Goal: Transaction & Acquisition: Download file/media

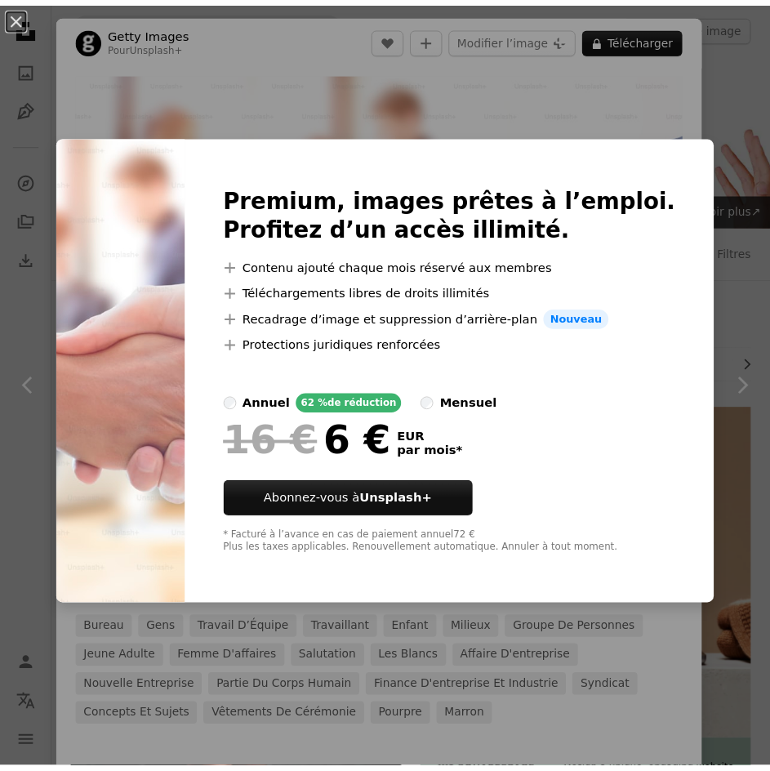
scroll to position [3197, 0]
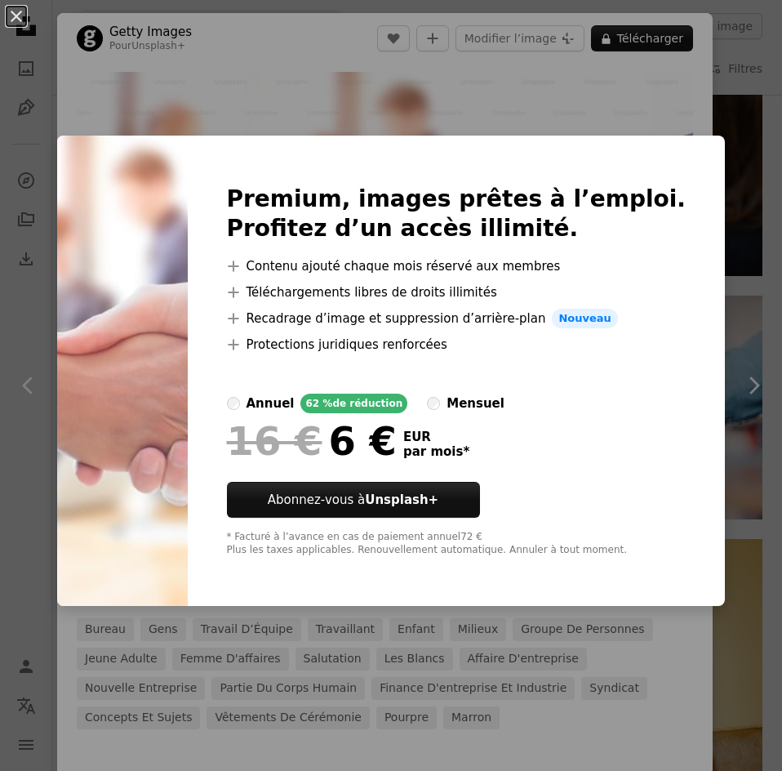
click at [522, 69] on div "An X shape Premium, images prêtes à l’emploi. Profitez d’un accès illimité. A p…" at bounding box center [391, 385] width 782 height 771
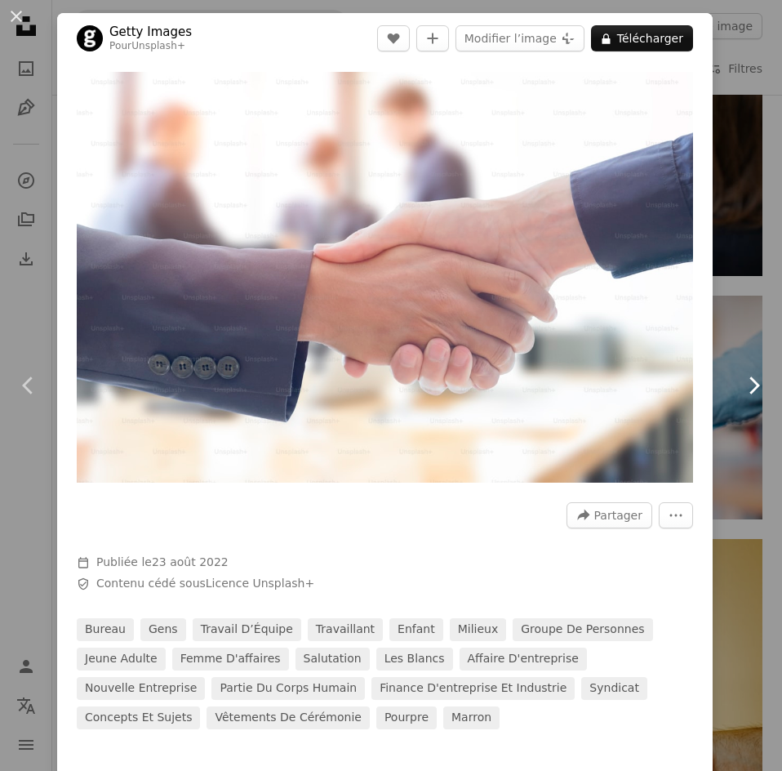
click at [742, 392] on icon "Chevron right" at bounding box center [753, 385] width 26 height 26
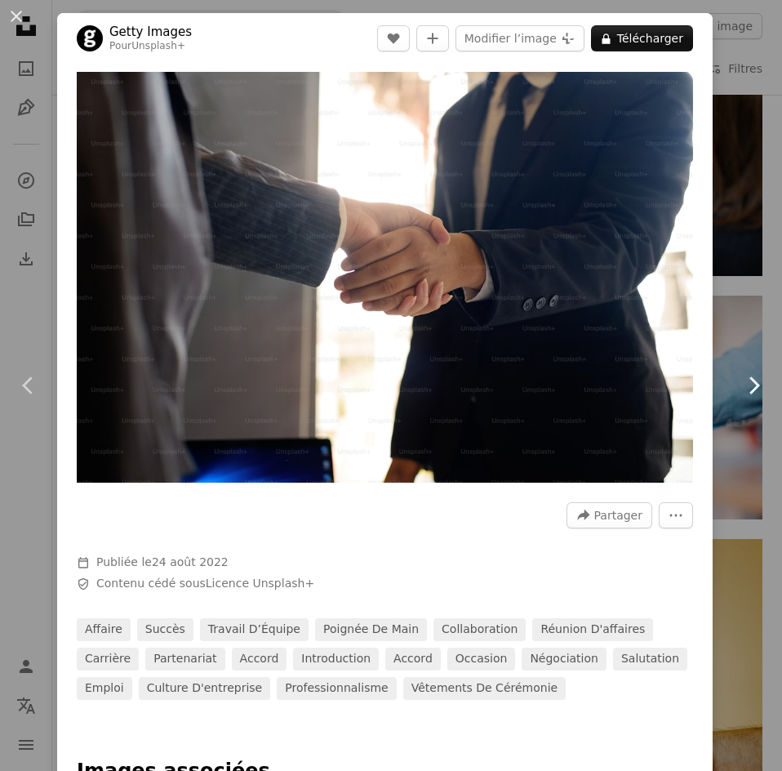
click at [742, 392] on icon "Chevron right" at bounding box center [753, 385] width 26 height 26
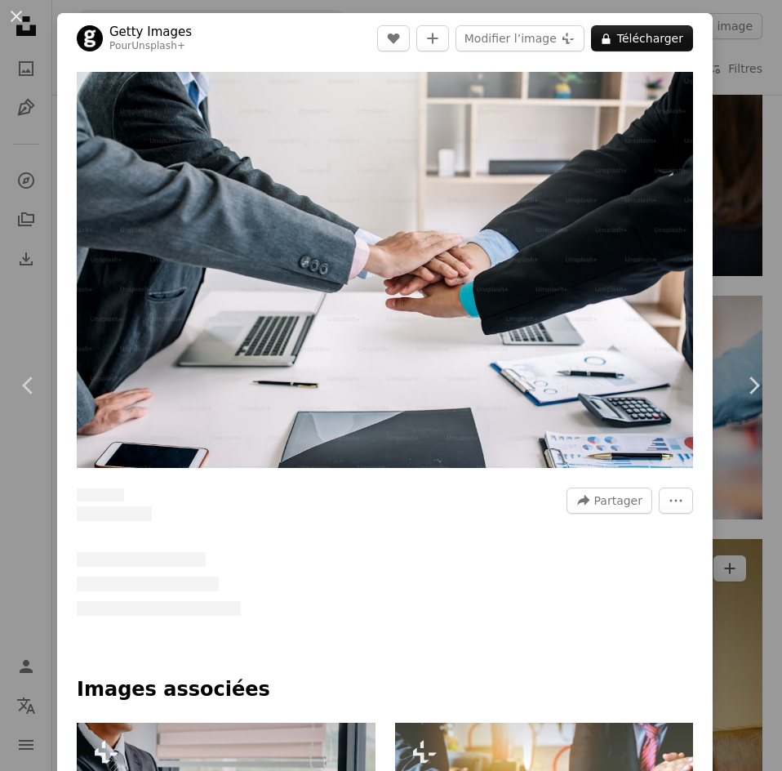
click at [708, 313] on div "An X shape Chevron left Chevron right Getty Images Pour Unsplash+ A heart A plu…" at bounding box center [391, 385] width 782 height 771
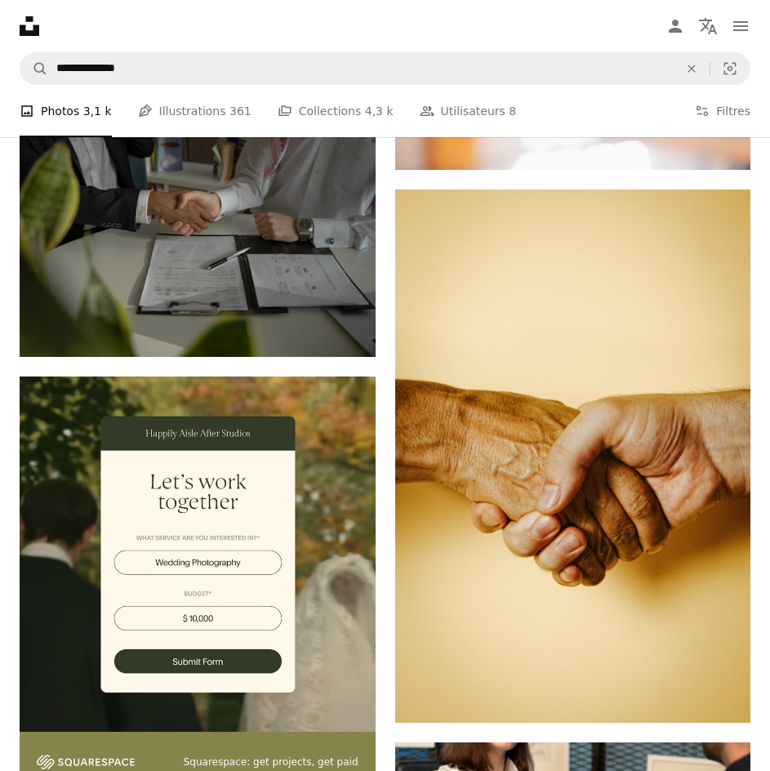
scroll to position [3523, 0]
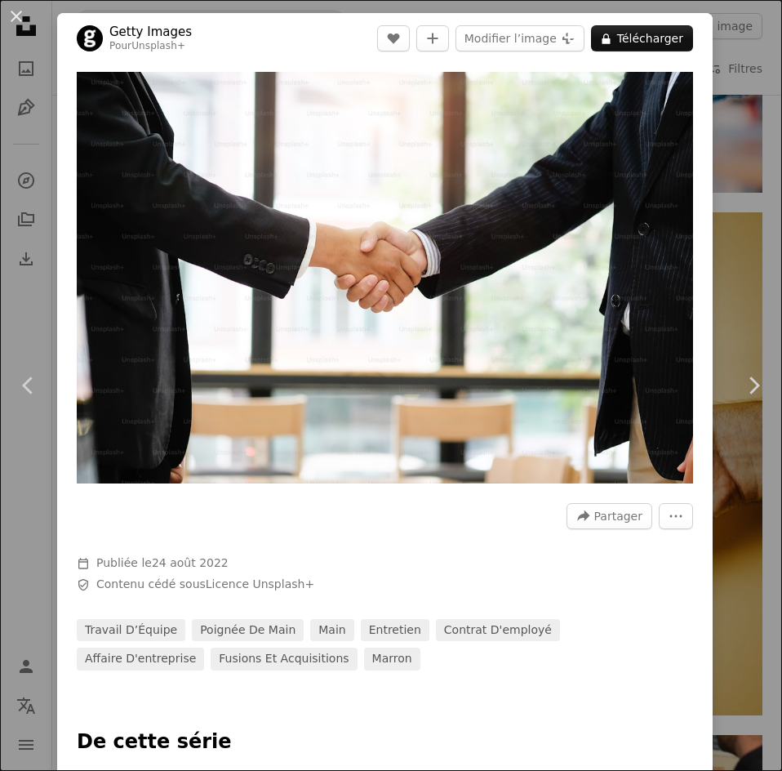
click at [718, 291] on div "An X shape Chevron left Chevron right Getty Images Pour Unsplash+ A heart A plu…" at bounding box center [391, 385] width 782 height 771
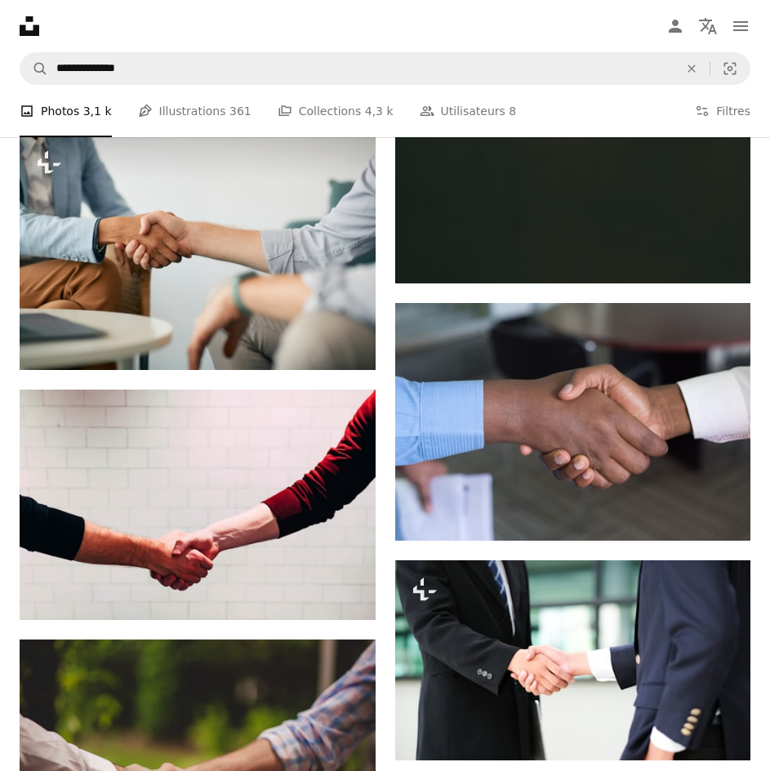
scroll to position [1646, 0]
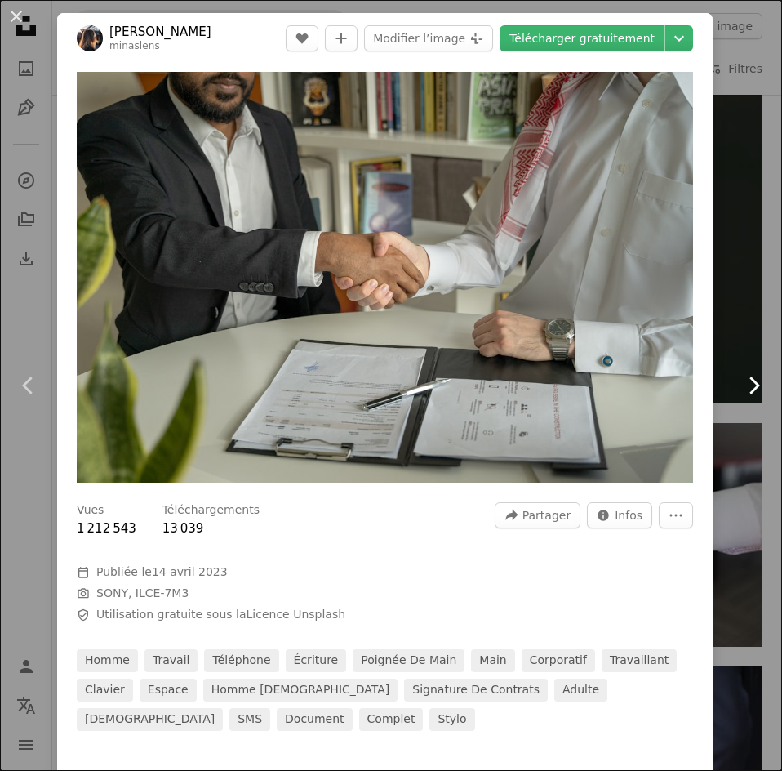
click at [725, 336] on link "Chevron right" at bounding box center [753, 385] width 57 height 157
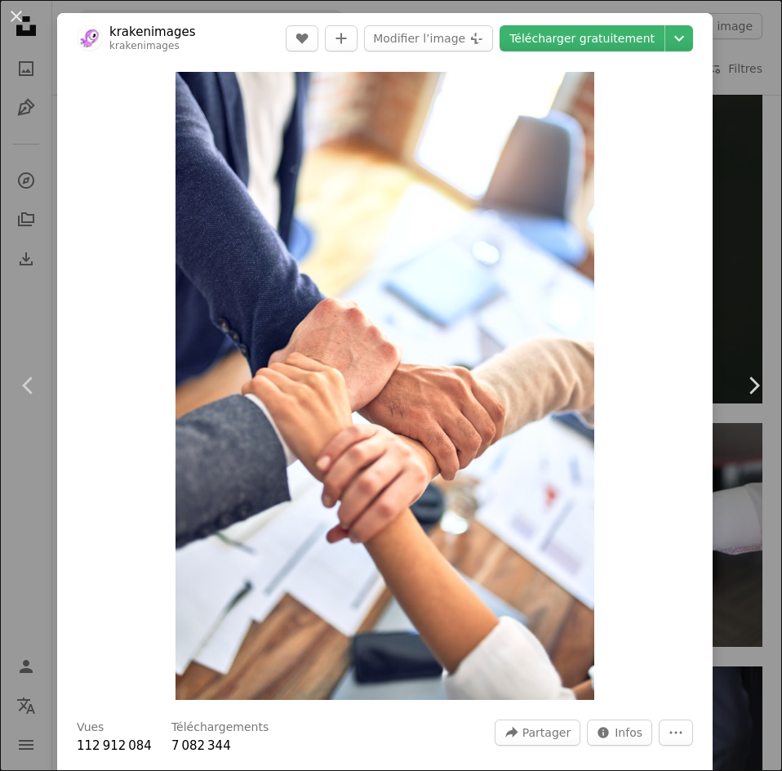
click at [739, 255] on div "An X shape Chevron left Chevron right krakenimages krakenimages A heart A plus …" at bounding box center [391, 385] width 782 height 771
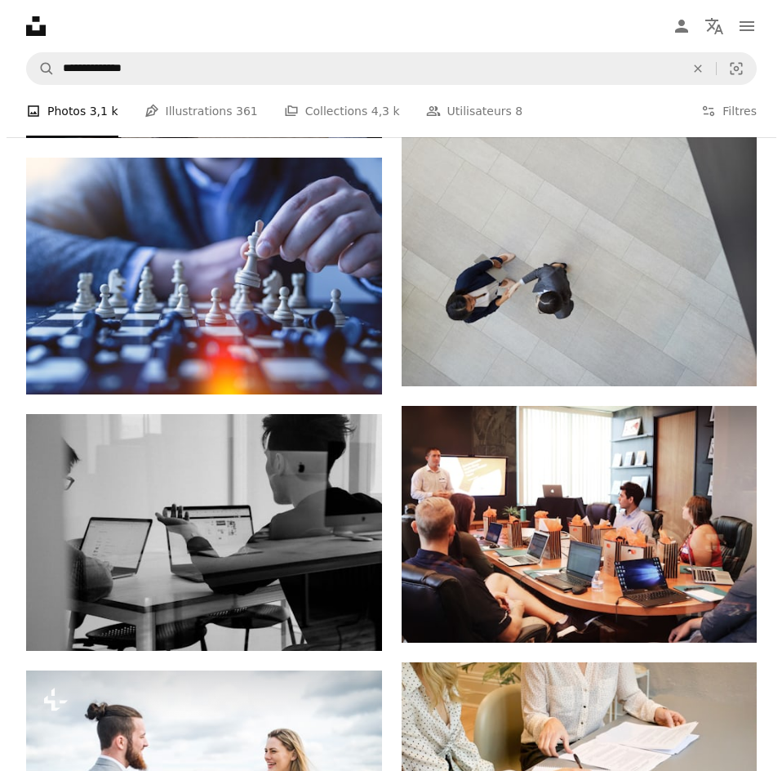
scroll to position [10544, 0]
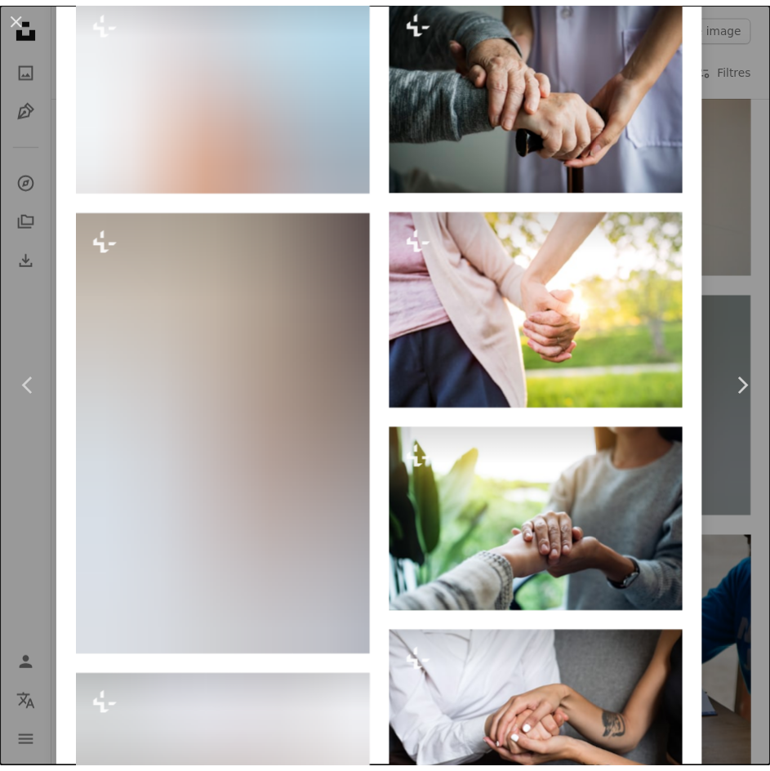
scroll to position [1551, 0]
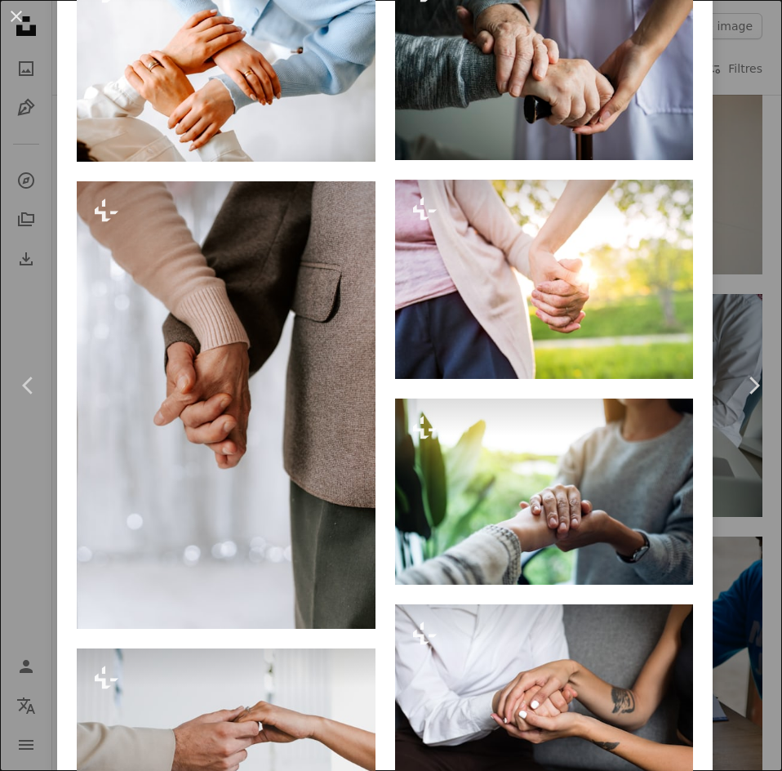
click at [736, 469] on div "An X shape Chevron left Chevron right Getty Images Pour Unsplash+ A heart A plu…" at bounding box center [391, 385] width 782 height 771
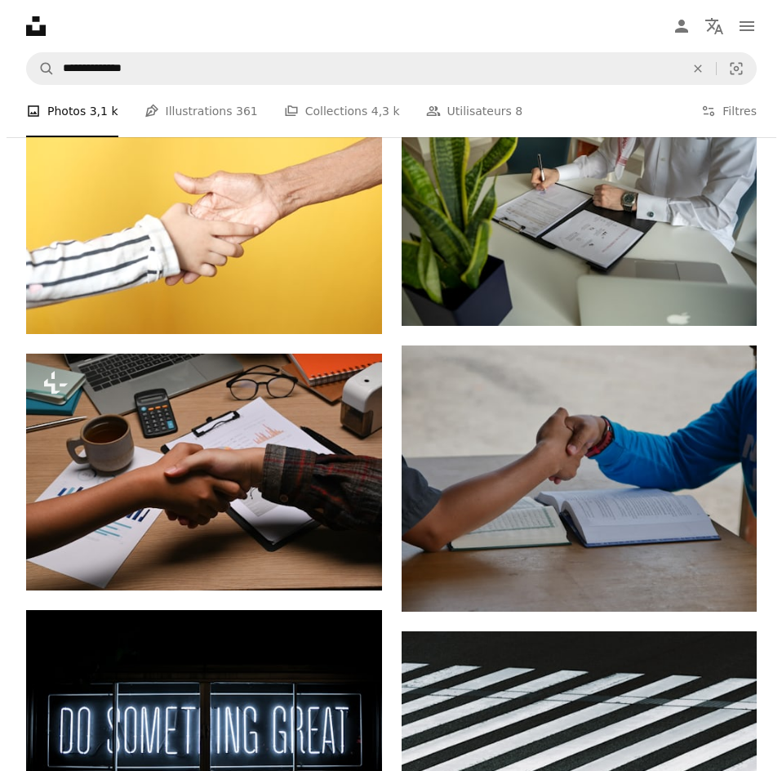
scroll to position [11278, 0]
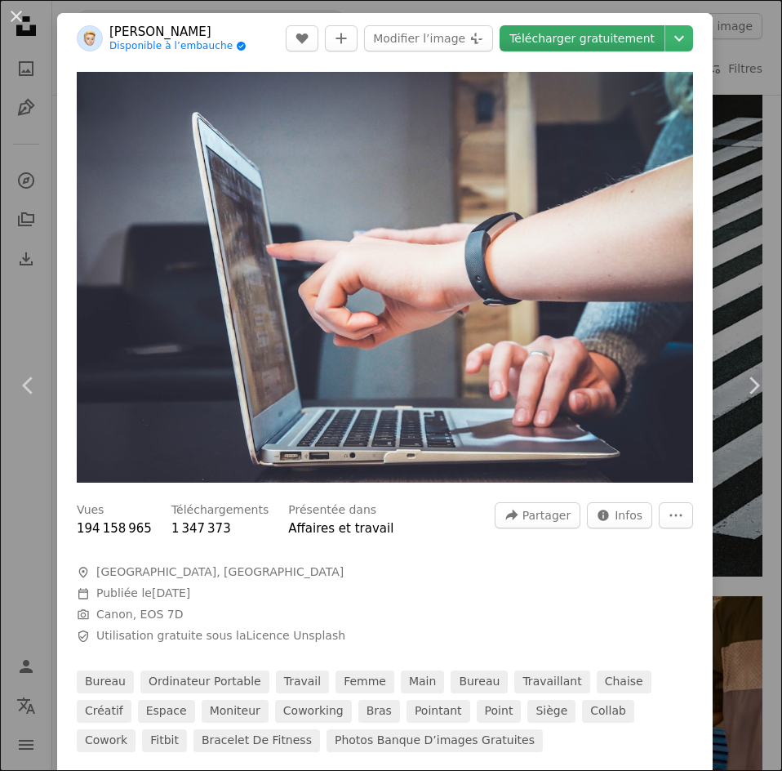
click at [633, 40] on link "Télécharger gratuitement" at bounding box center [582, 38] width 165 height 26
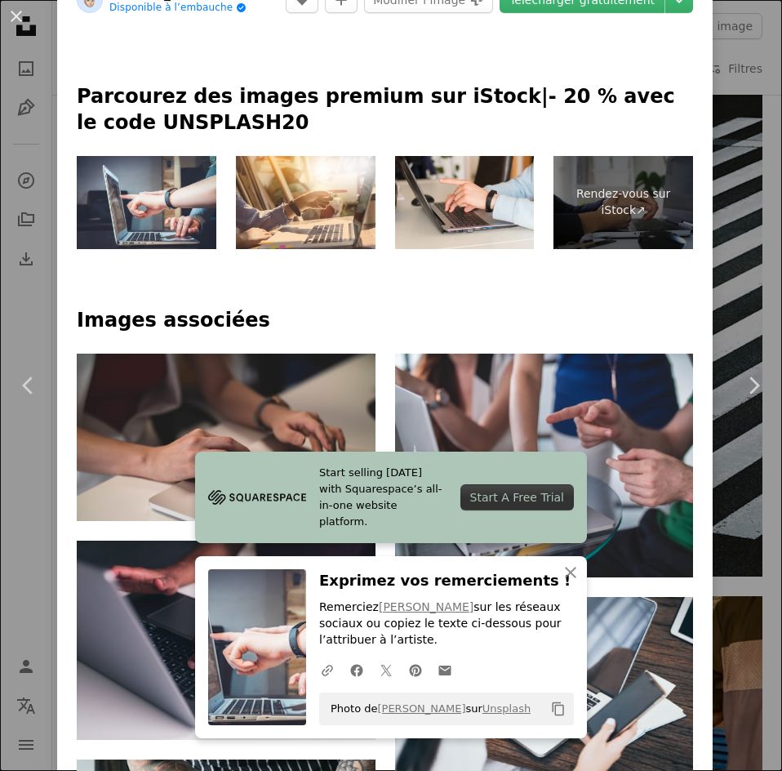
scroll to position [735, 0]
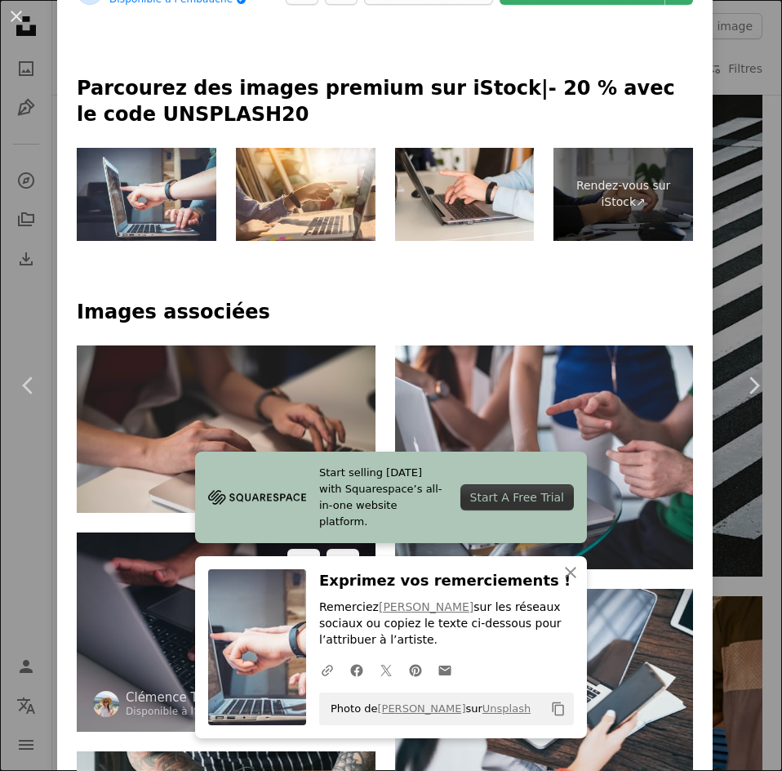
click at [178, 532] on img at bounding box center [226, 631] width 299 height 198
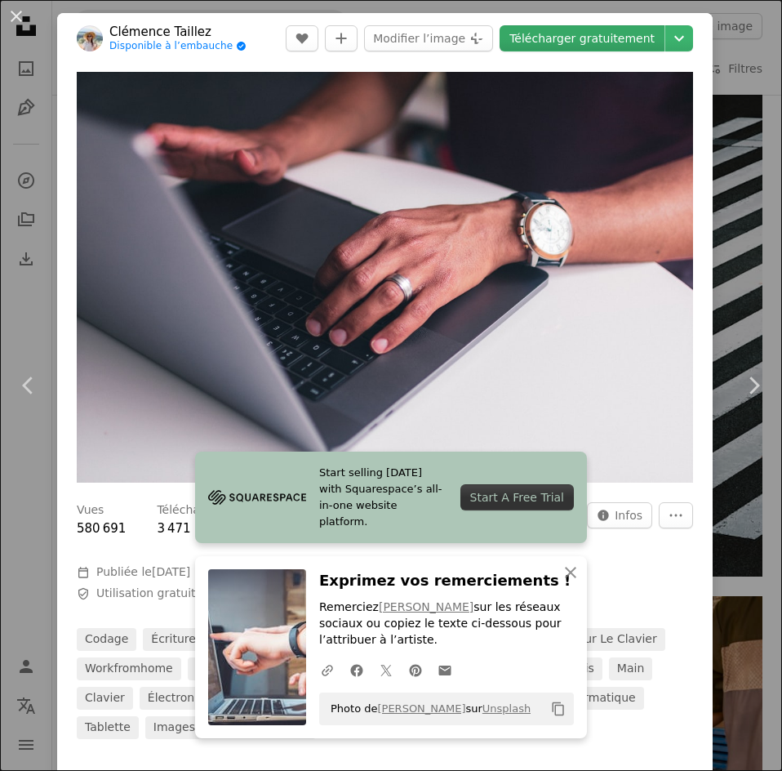
drag, startPoint x: 486, startPoint y: 353, endPoint x: 594, endPoint y: 42, distance: 328.7
click at [594, 42] on link "Télécharger gratuitement" at bounding box center [582, 38] width 165 height 26
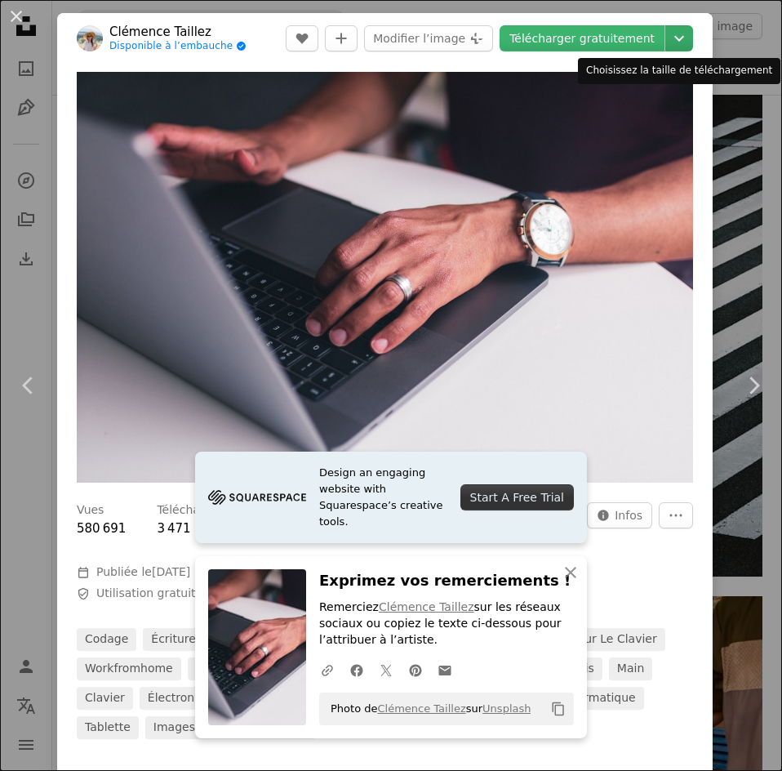
click at [676, 38] on icon "Chevron down" at bounding box center [679, 39] width 26 height 20
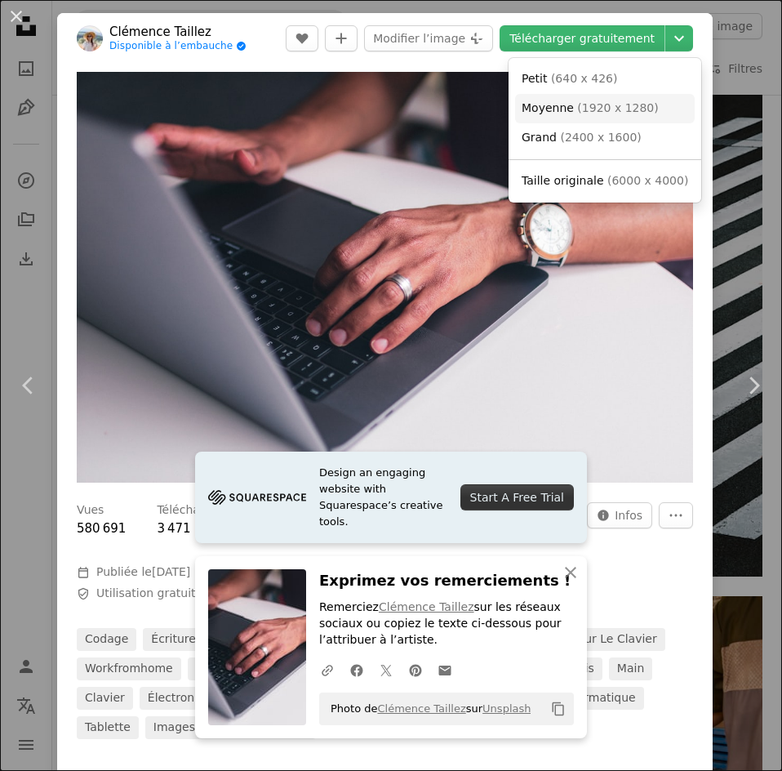
click at [597, 104] on span "( 1920 x 1280 )" at bounding box center [617, 107] width 81 height 13
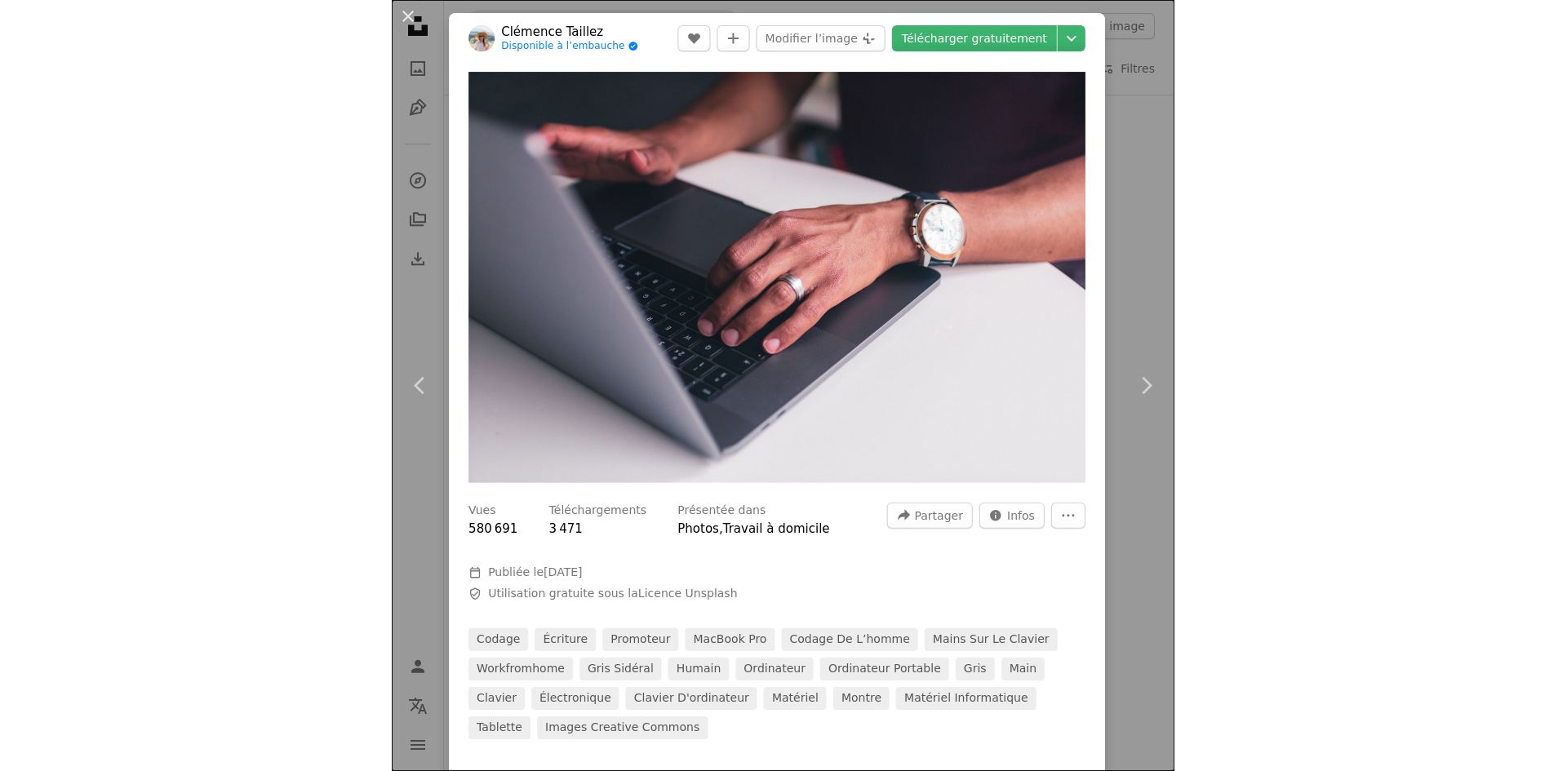
scroll to position [14733, 0]
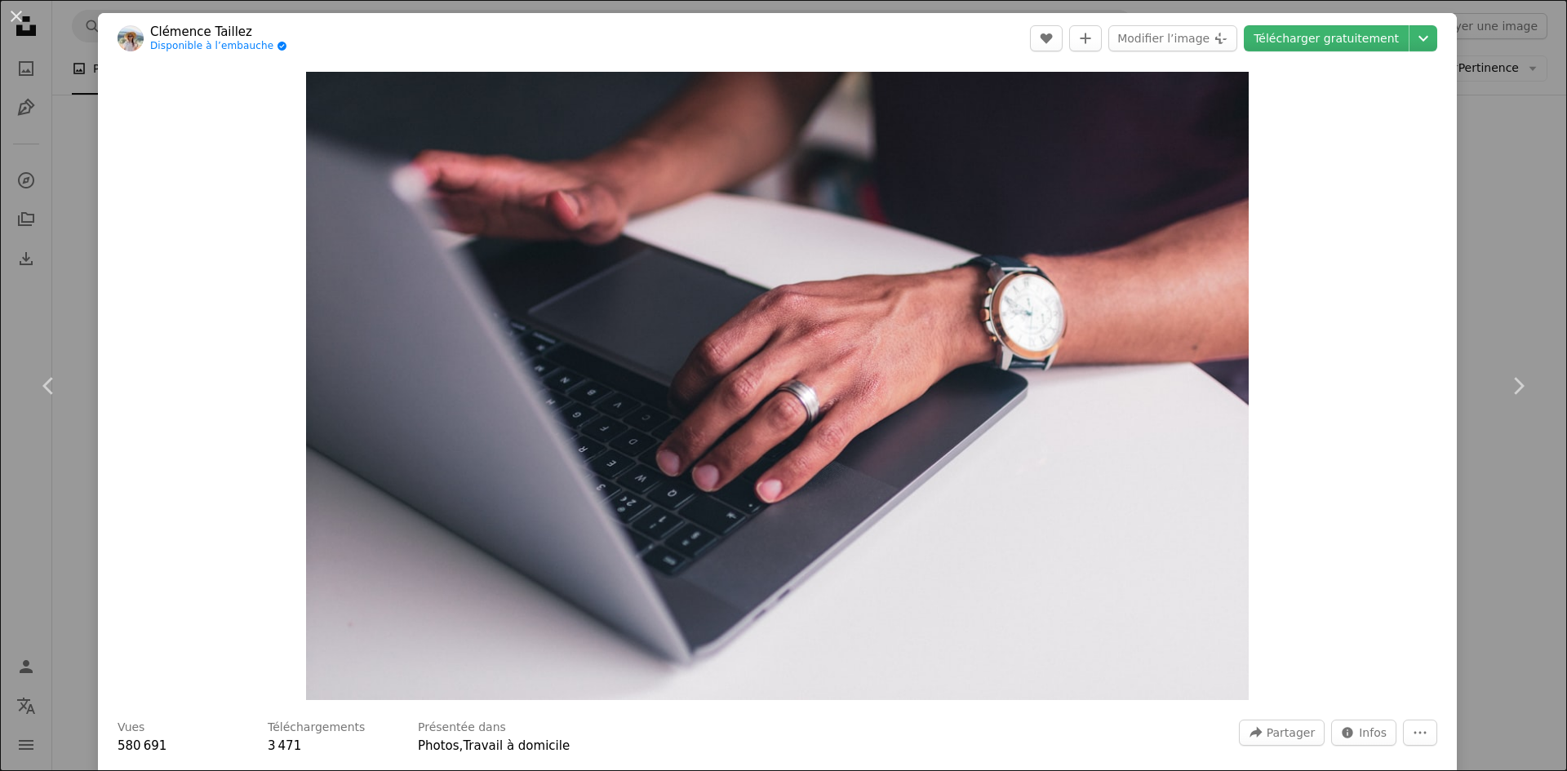
click at [781, 216] on div "An X shape Chevron left Chevron right Clémence Taillez Disponible à l’embauche …" at bounding box center [783, 385] width 1567 height 771
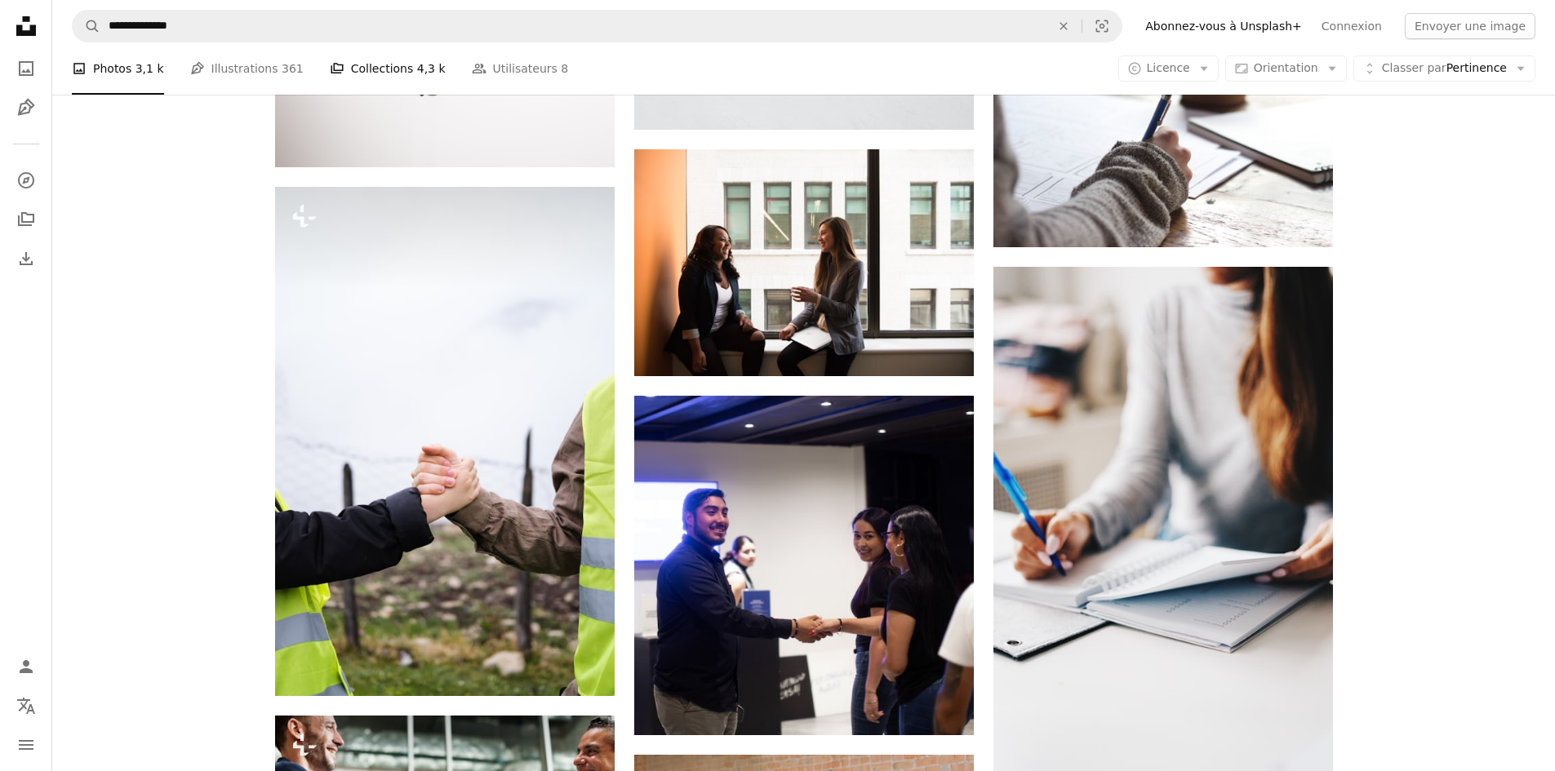
scroll to position [10870, 0]
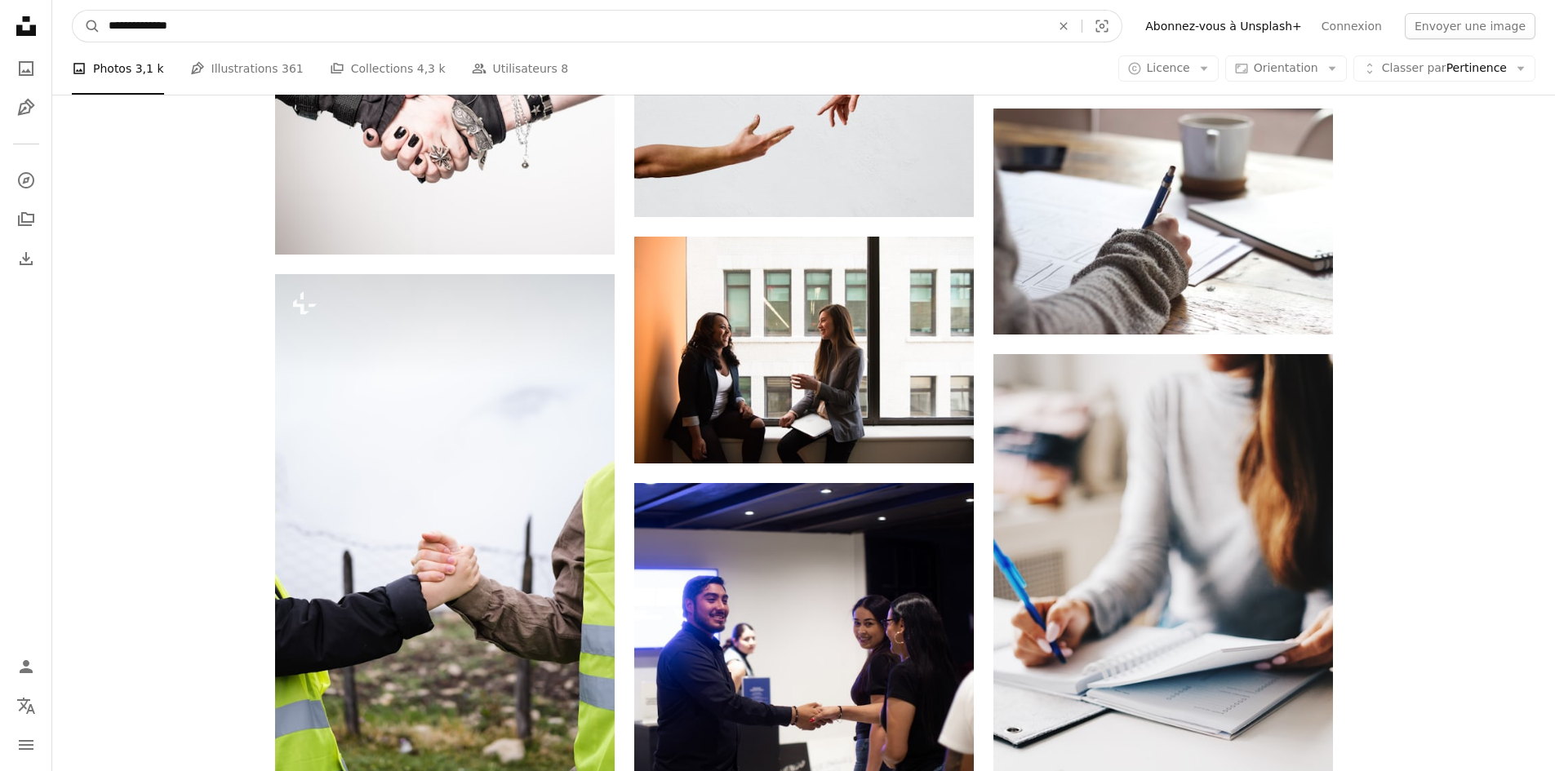
drag, startPoint x: 227, startPoint y: 38, endPoint x: 26, endPoint y: 28, distance: 201.1
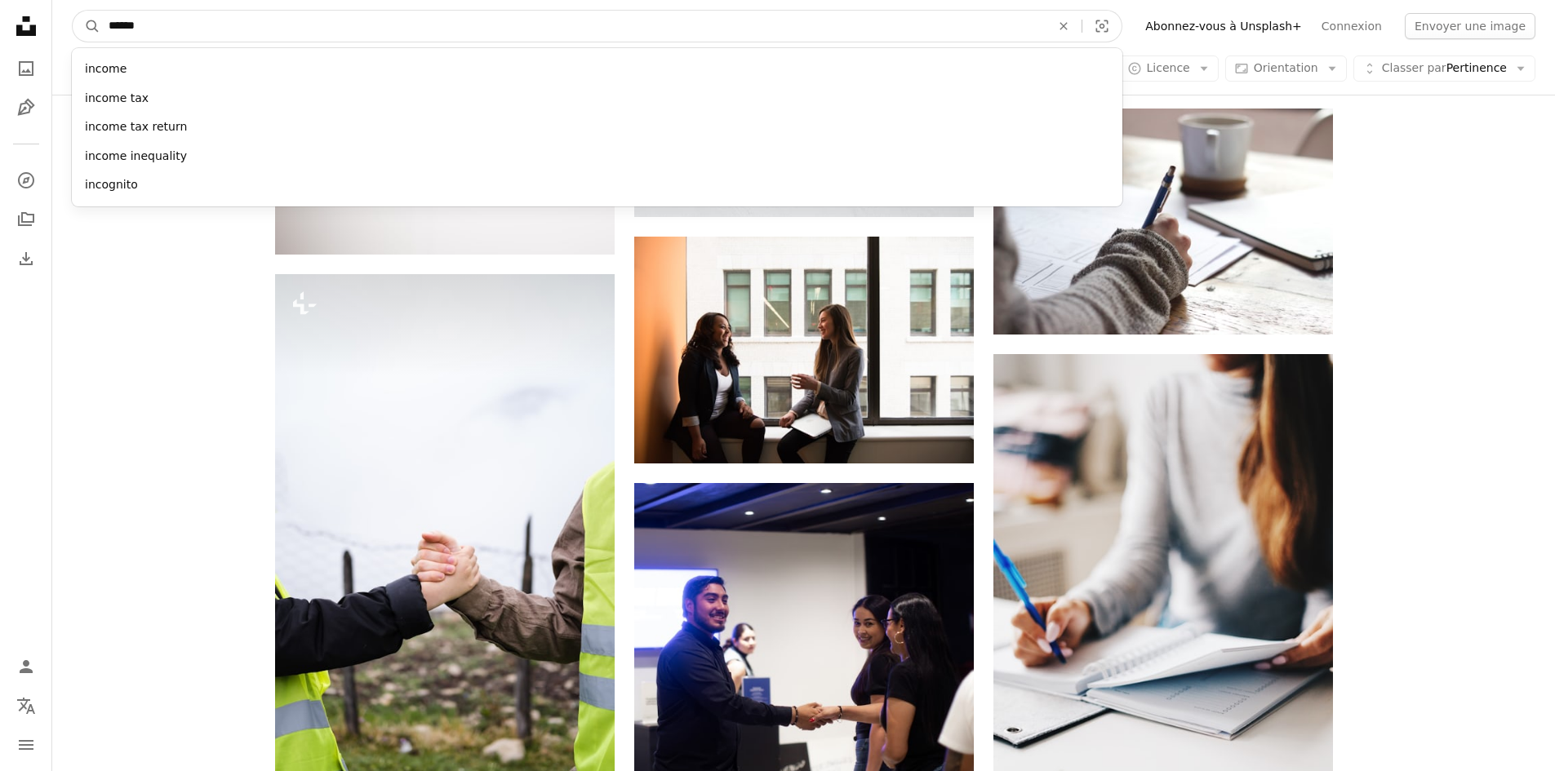
type input "*******"
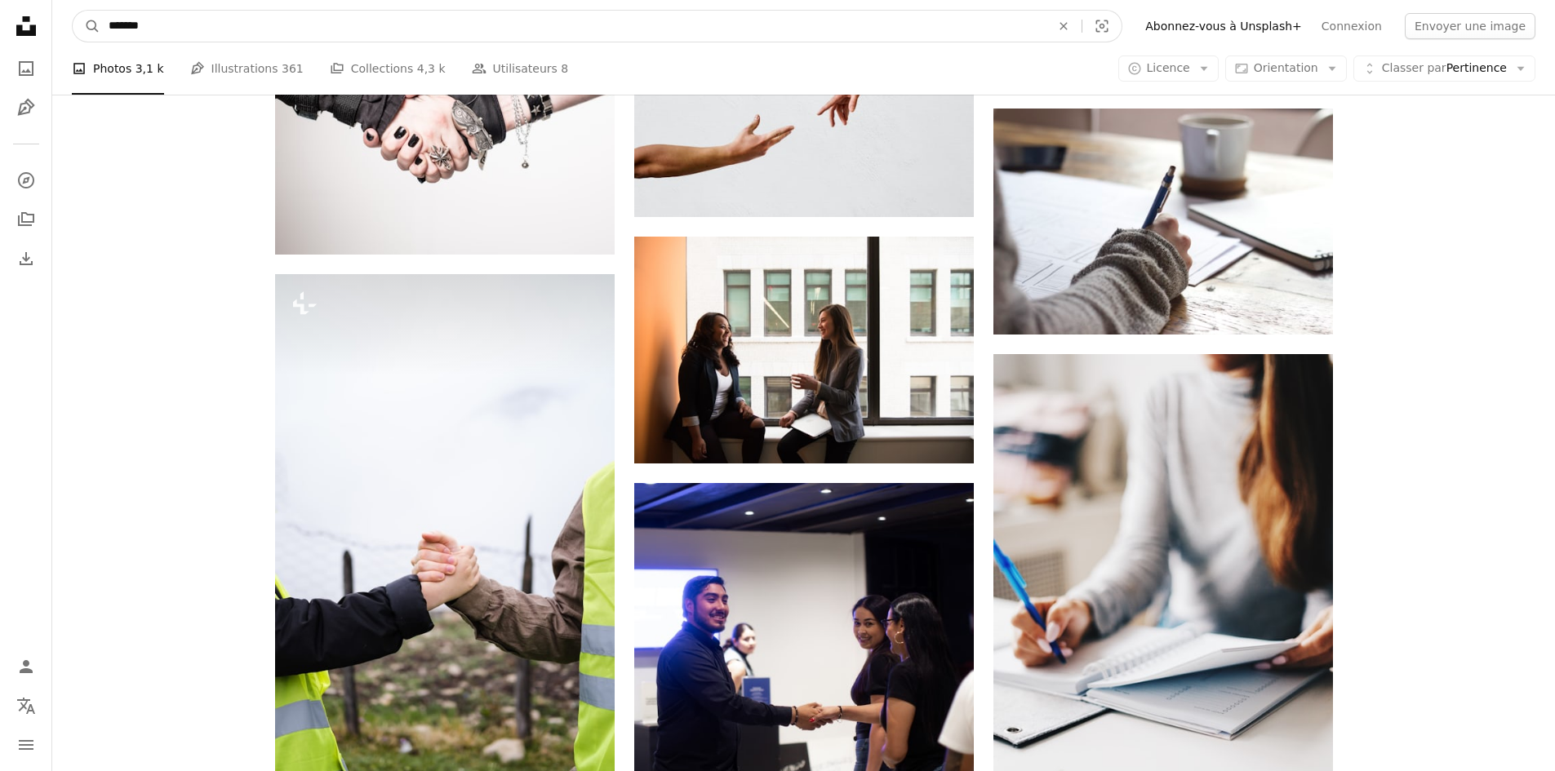
click button "A magnifying glass" at bounding box center [87, 26] width 28 height 31
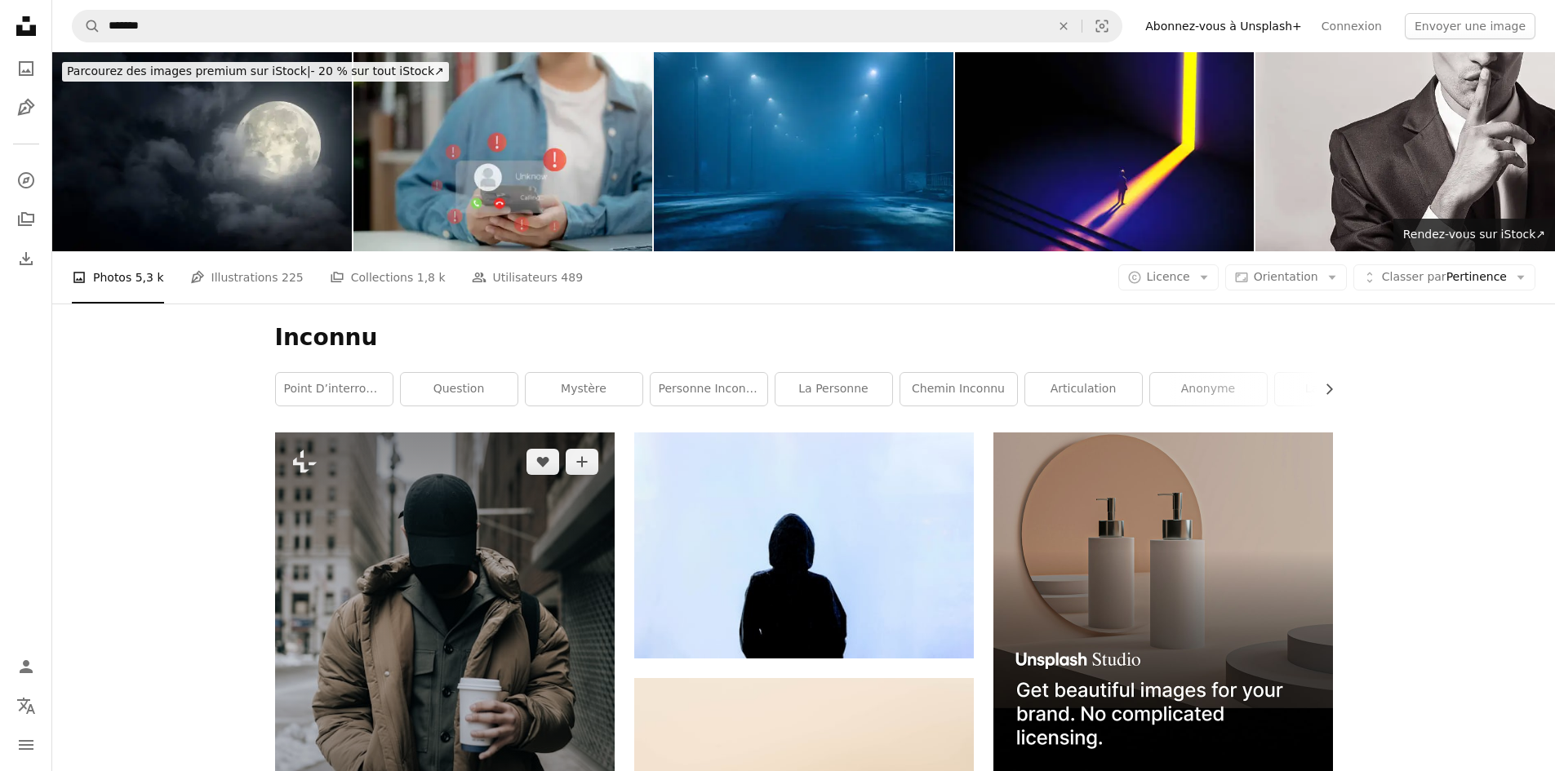
click at [520, 449] on img at bounding box center [445, 645] width 340 height 424
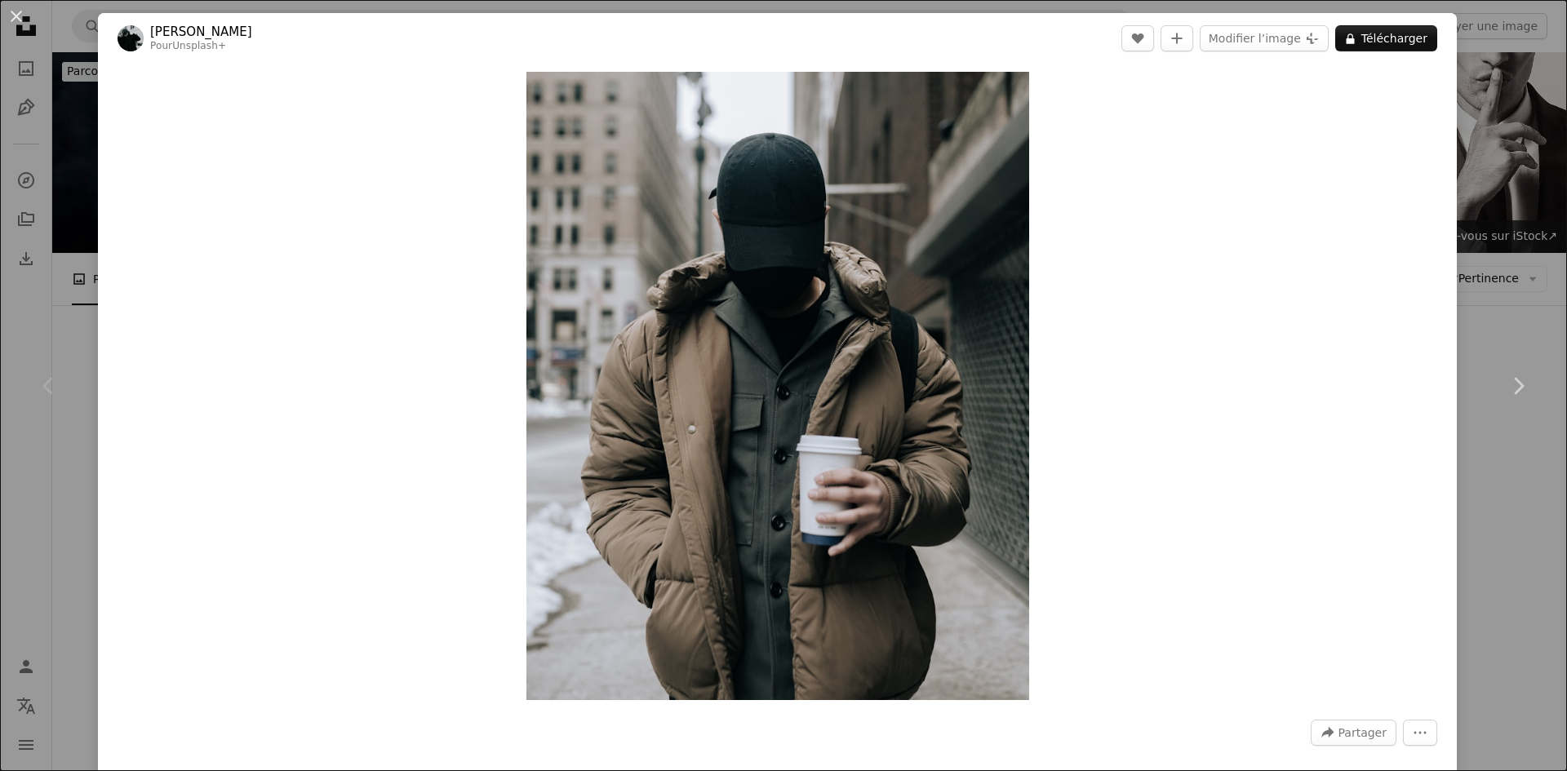
click at [781, 228] on div "An X shape Chevron left Chevron right [PERSON_NAME] Pour Unsplash+ A heart A pl…" at bounding box center [783, 385] width 1567 height 771
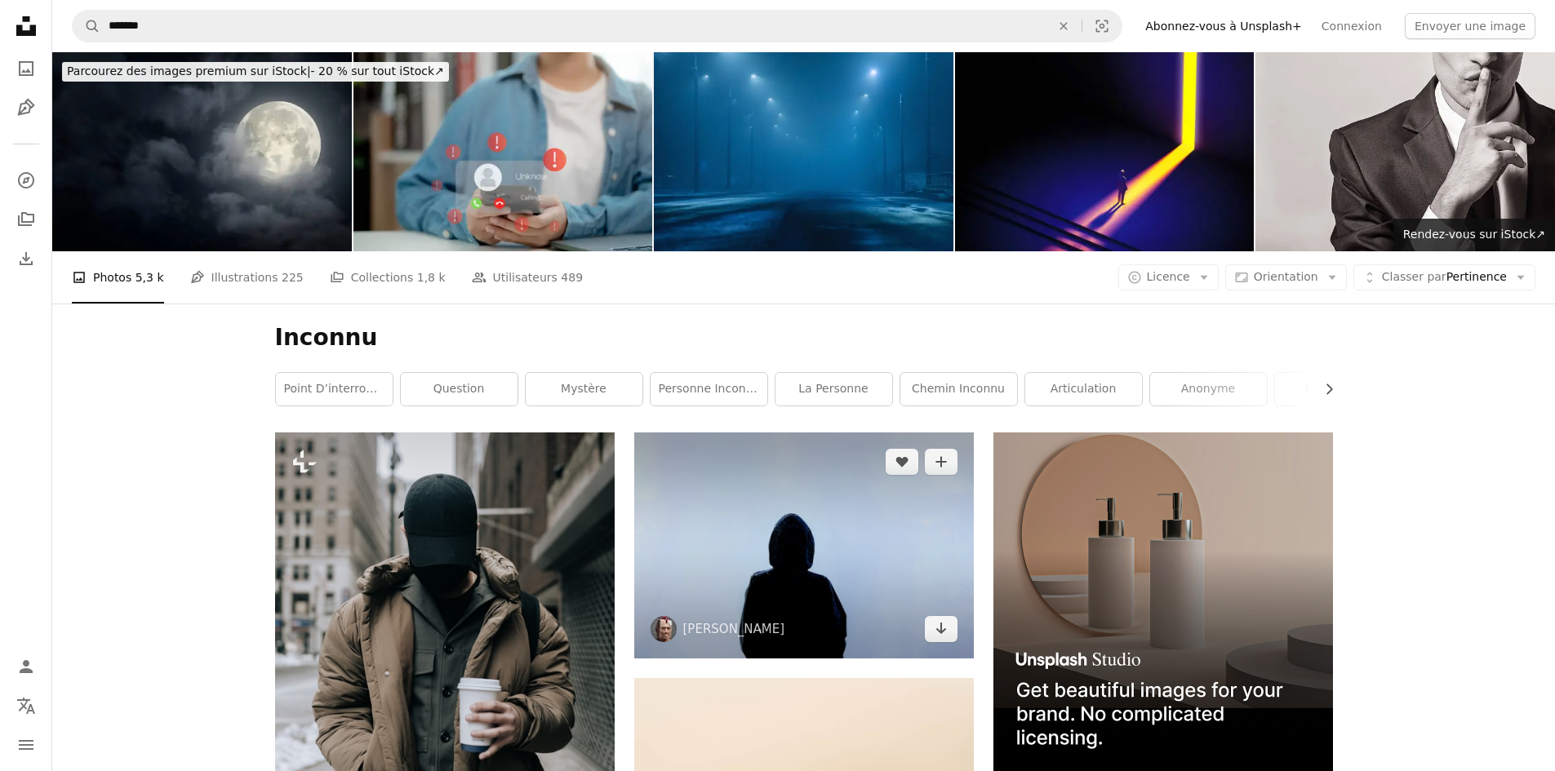
click at [776, 433] on img at bounding box center [804, 546] width 340 height 226
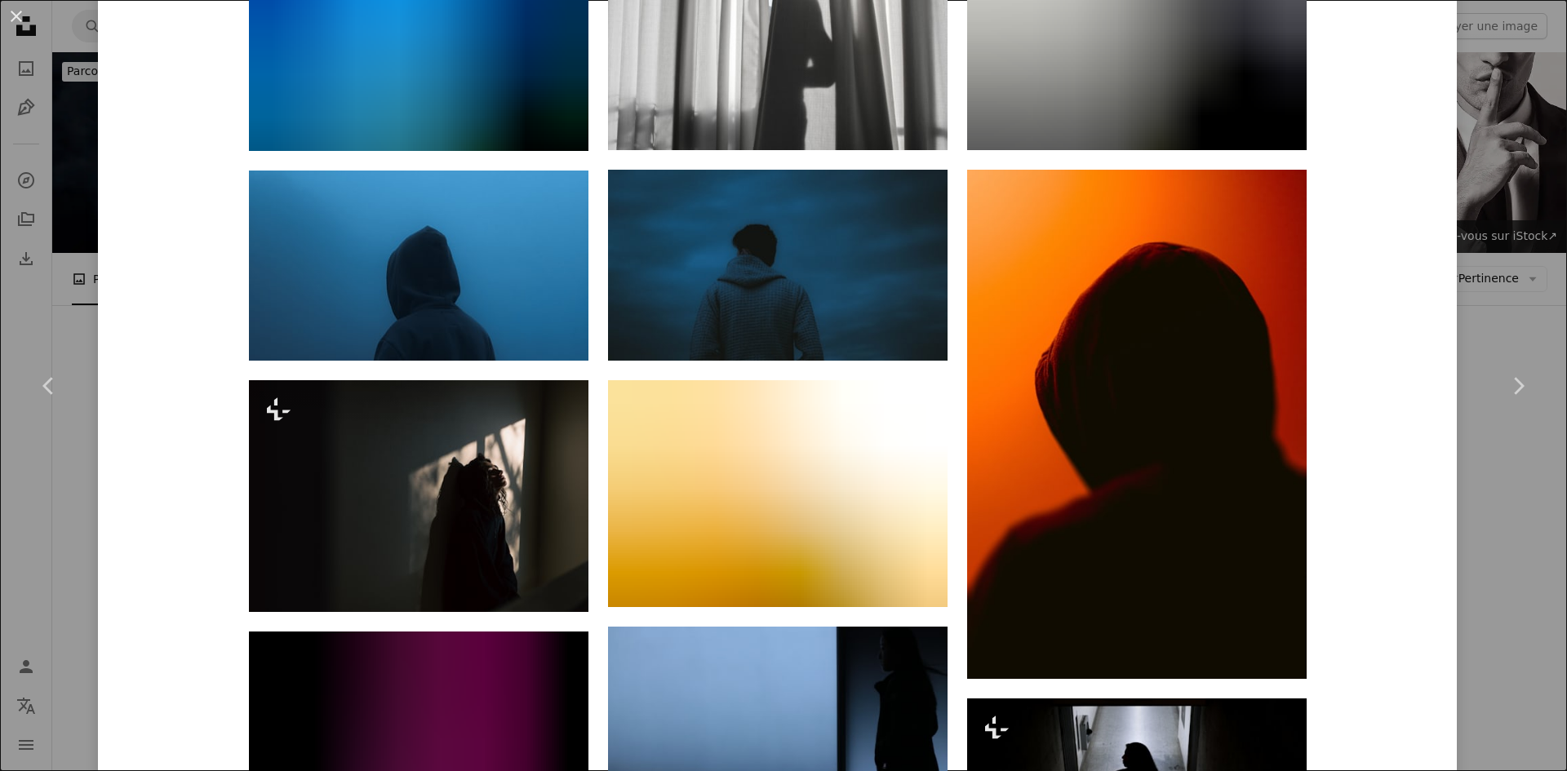
scroll to position [2122, 0]
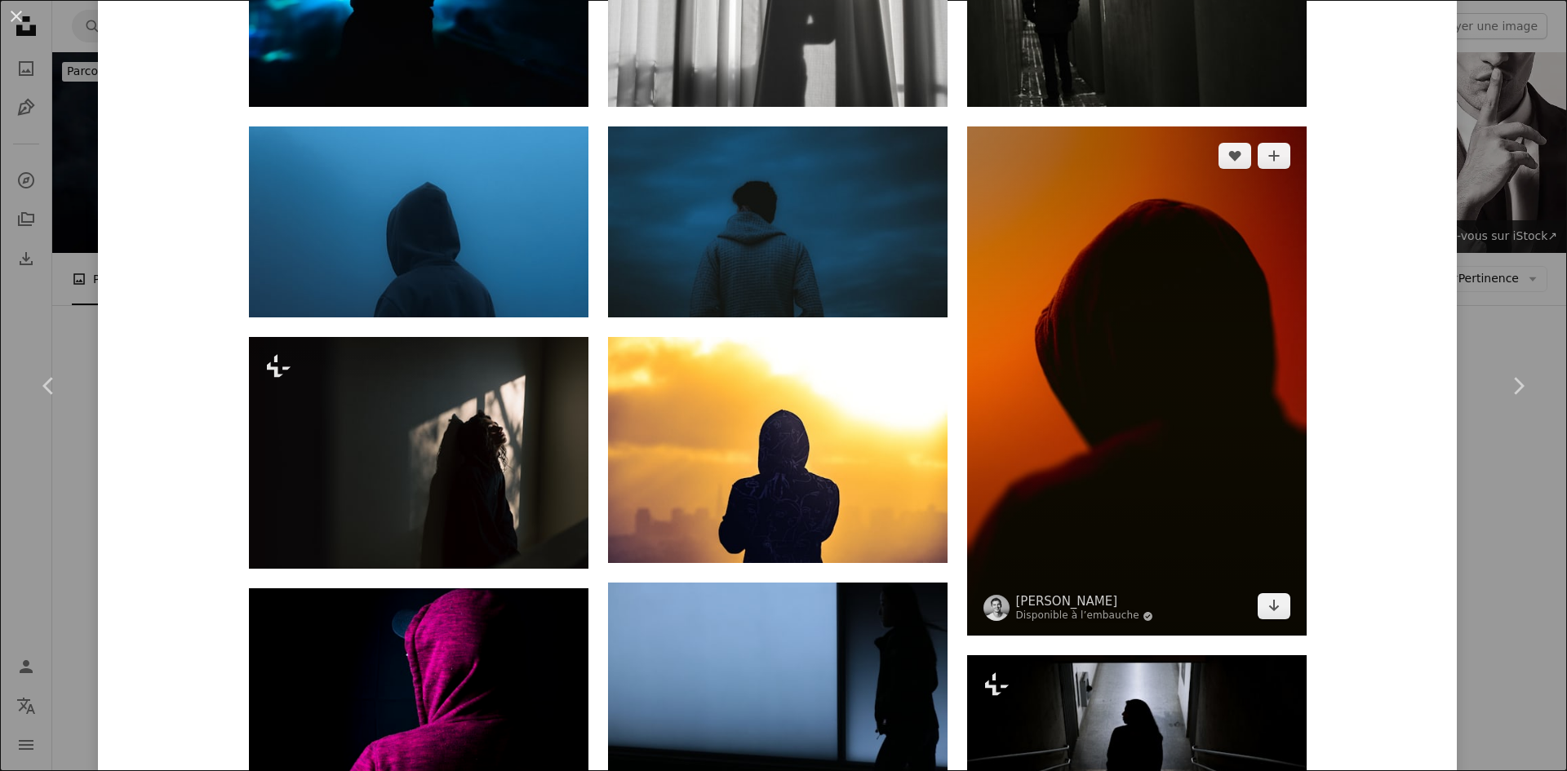
click at [781, 207] on img at bounding box center [1137, 381] width 340 height 509
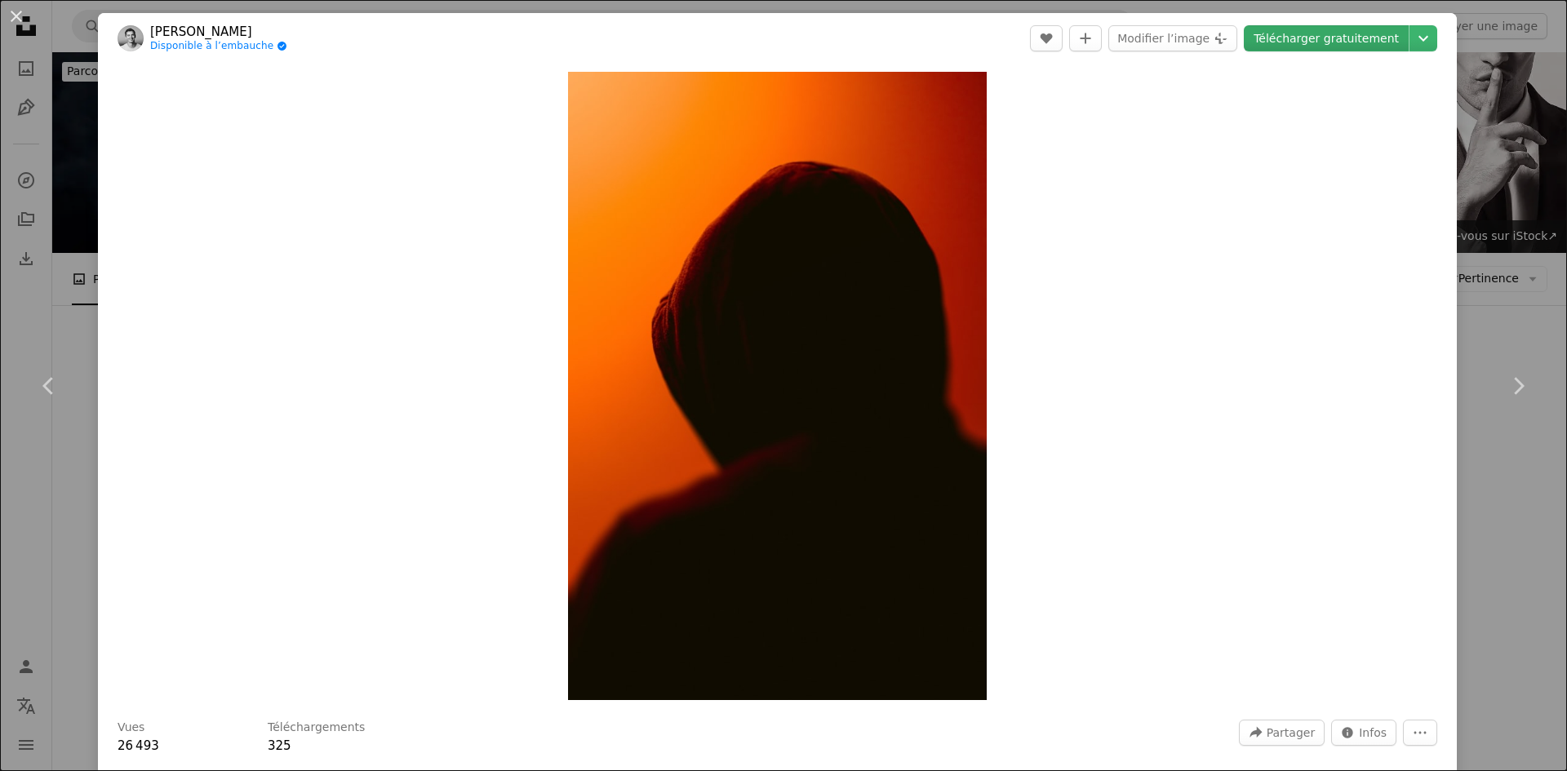
click at [781, 41] on link "Télécharger gratuitement" at bounding box center [1326, 38] width 165 height 26
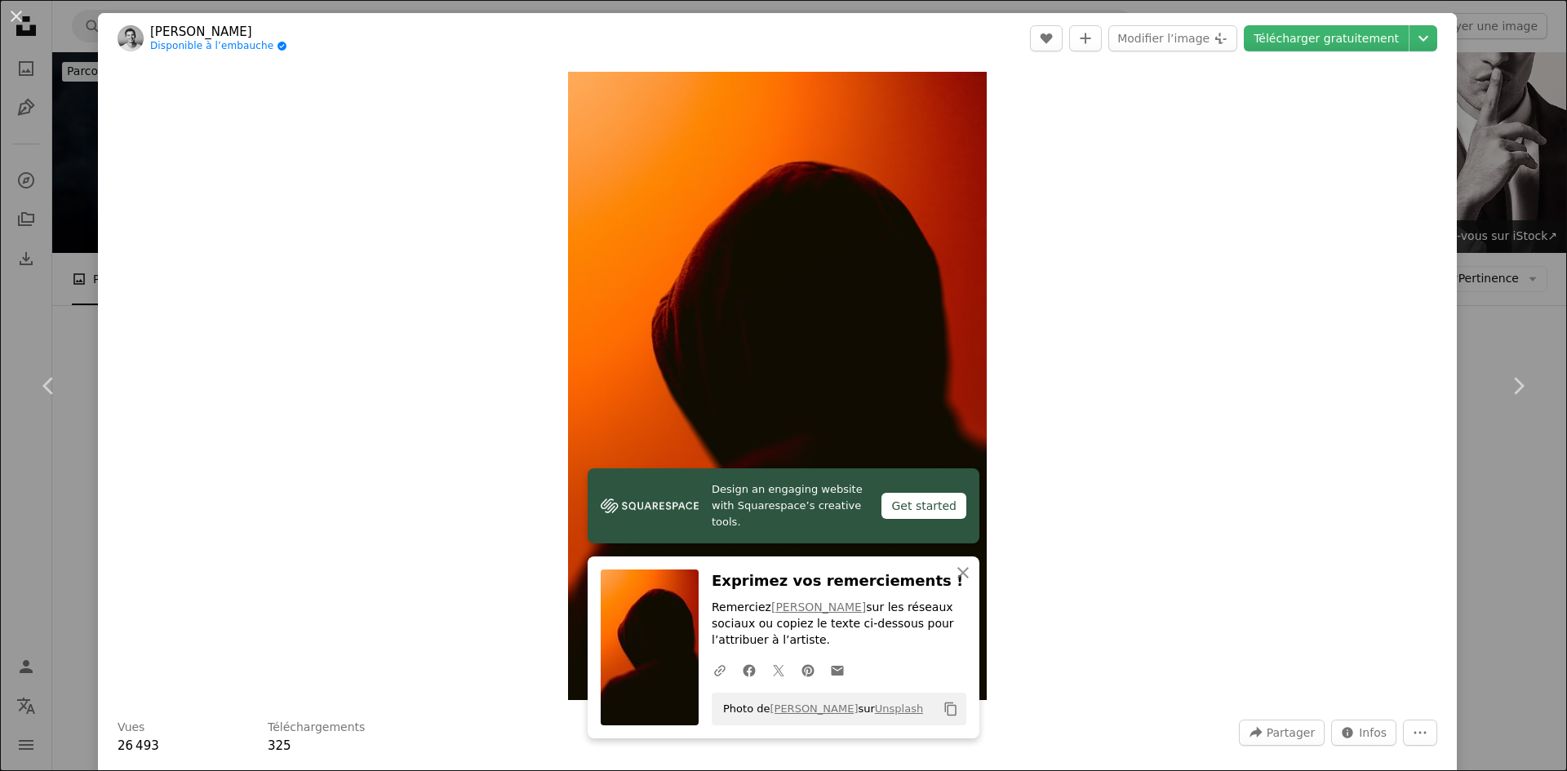
click at [781, 265] on div "An X shape Chevron left Chevron right [PERSON_NAME] Disponible à l’embauche A c…" at bounding box center [783, 385] width 1567 height 771
